Goal: Navigation & Orientation: Find specific page/section

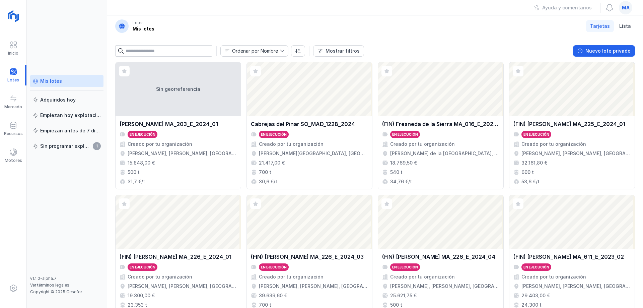
click at [50, 39] on div "Mis lotes Adquiridos [DATE] Empiezan [DATE] explotación Empiezan antes de 7 día…" at bounding box center [67, 154] width 80 height 308
click at [153, 12] on div "Ayuda y comentarios ma" at bounding box center [375, 7] width 536 height 15
click at [83, 37] on div "Mis lotes Adquiridos [DATE] Empiezan [DATE] explotación Empiezan antes de 7 día…" at bounding box center [67, 154] width 80 height 308
click at [71, 54] on div "Mis lotes Adquiridos [DATE] Empiezan [DATE] explotación Empiezan antes de 7 día…" at bounding box center [67, 154] width 80 height 308
click at [458, 16] on header "Lotes Mis lotes Tarjetas Lista" at bounding box center [375, 26] width 536 height 22
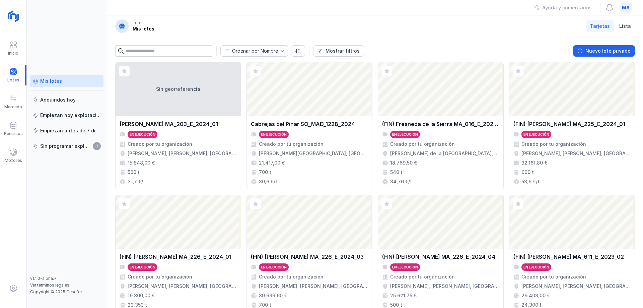
click at [319, 25] on header "Lotes Mis lotes Tarjetas Lista" at bounding box center [375, 26] width 536 height 22
click at [65, 202] on div "Mis lotes Adquiridos [DATE] Empiezan [DATE] explotación Empiezan antes de 7 día…" at bounding box center [66, 175] width 73 height 201
click at [63, 37] on div "Mis lotes Adquiridos [DATE] Empiezan [DATE] explotación Empiezan antes de 7 día…" at bounding box center [67, 154] width 80 height 308
click at [69, 200] on div "Mis lotes Adquiridos [DATE] Empiezan [DATE] explotación Empiezan antes de 7 día…" at bounding box center [66, 175] width 73 height 201
click at [70, 31] on div "Mis lotes Adquiridos [DATE] Empiezan [DATE] explotación Empiezan antes de 7 día…" at bounding box center [67, 154] width 80 height 308
